Goal: Task Accomplishment & Management: Manage account settings

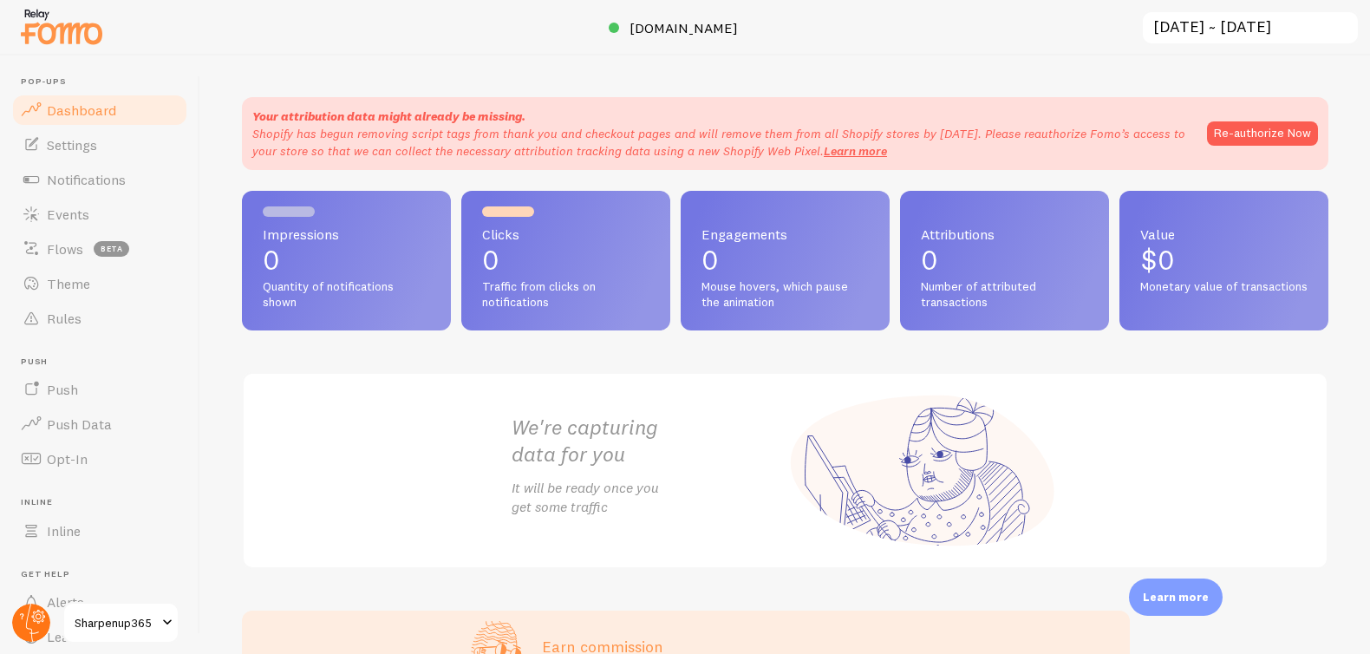
click at [36, 625] on circle at bounding box center [31, 622] width 38 height 38
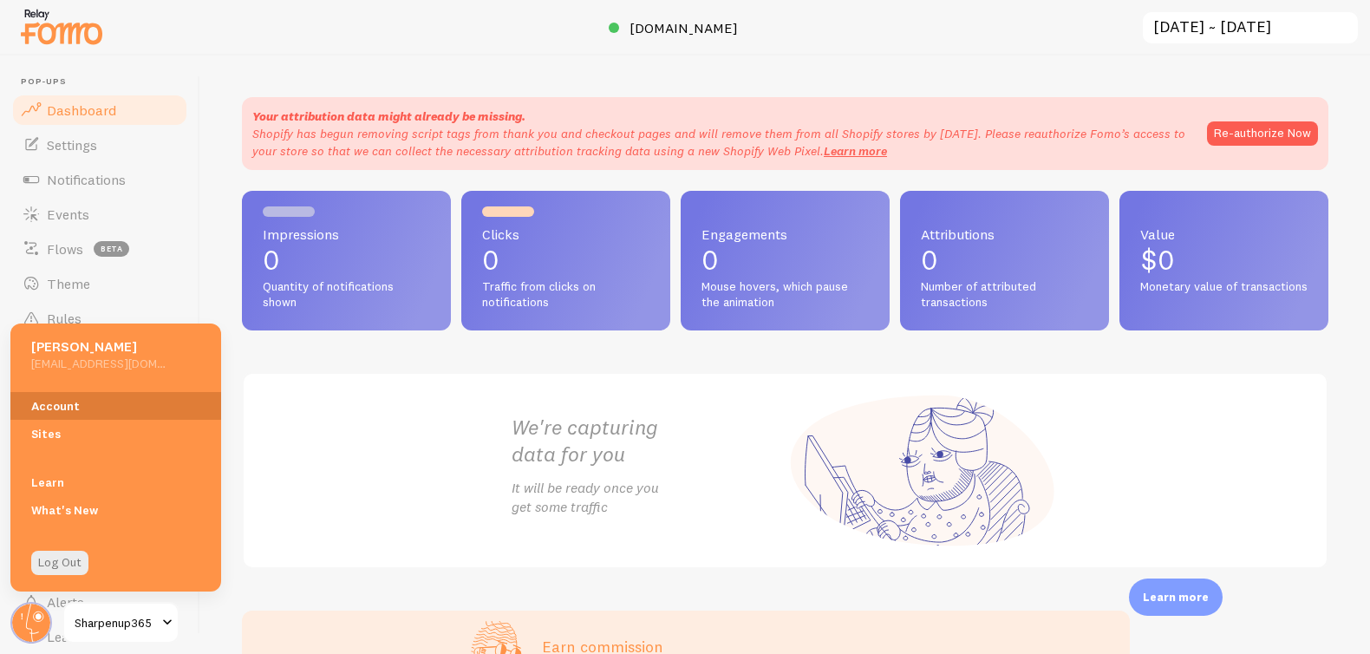
click at [88, 416] on link "Account" at bounding box center [115, 406] width 211 height 28
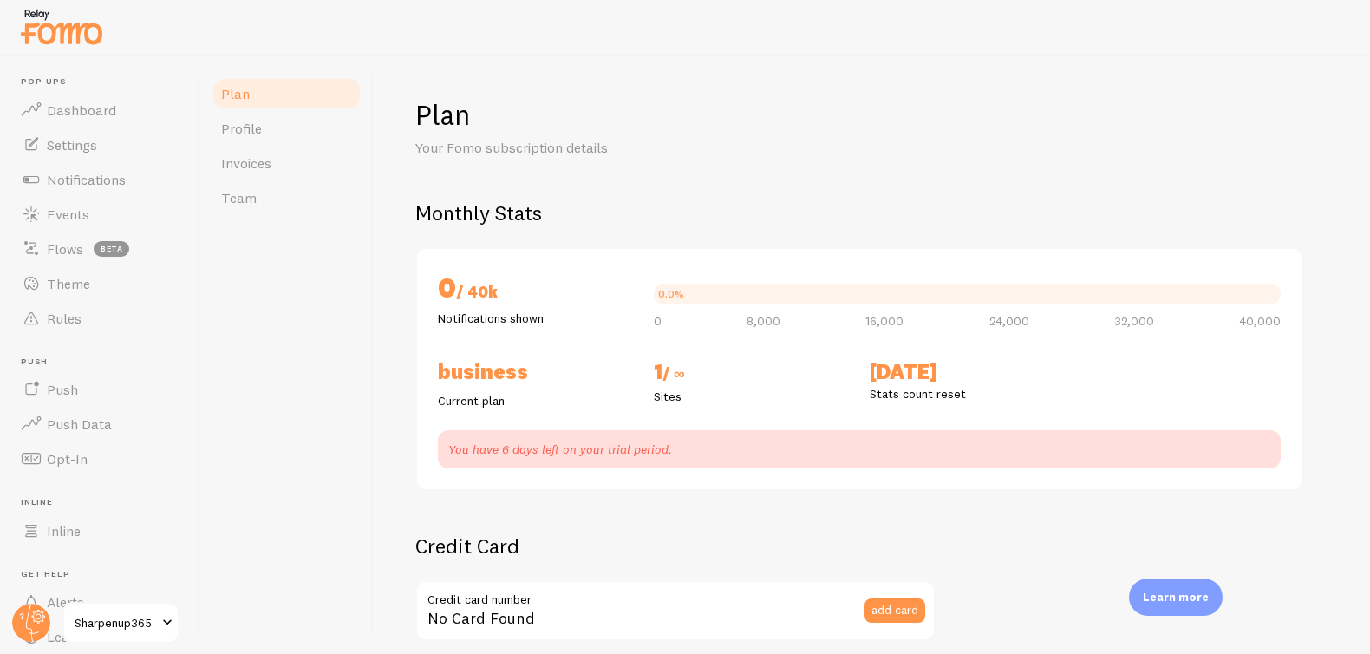
checkbox input "true"
click at [107, 103] on span "Dashboard" at bounding box center [81, 109] width 69 height 17
